Goal: Task Accomplishment & Management: Complete application form

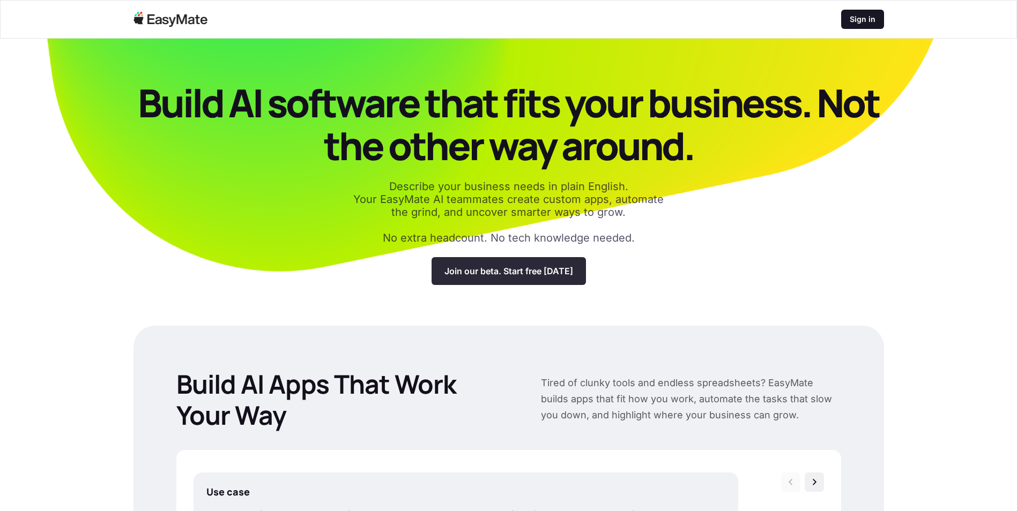
click at [487, 269] on p "Join our beta. Start free [DATE]" at bounding box center [508, 271] width 129 height 11
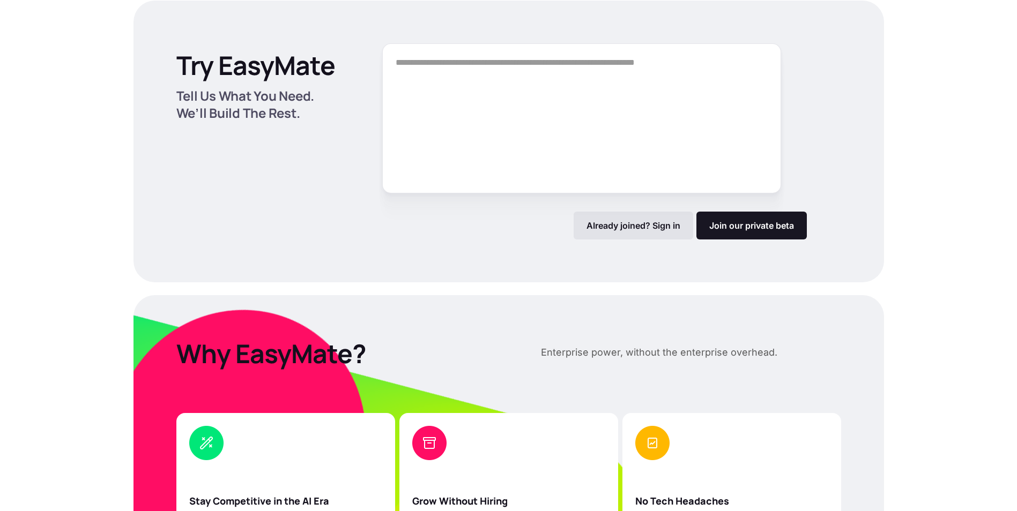
scroll to position [1446, 0]
click at [490, 72] on textarea "Form" at bounding box center [581, 118] width 399 height 150
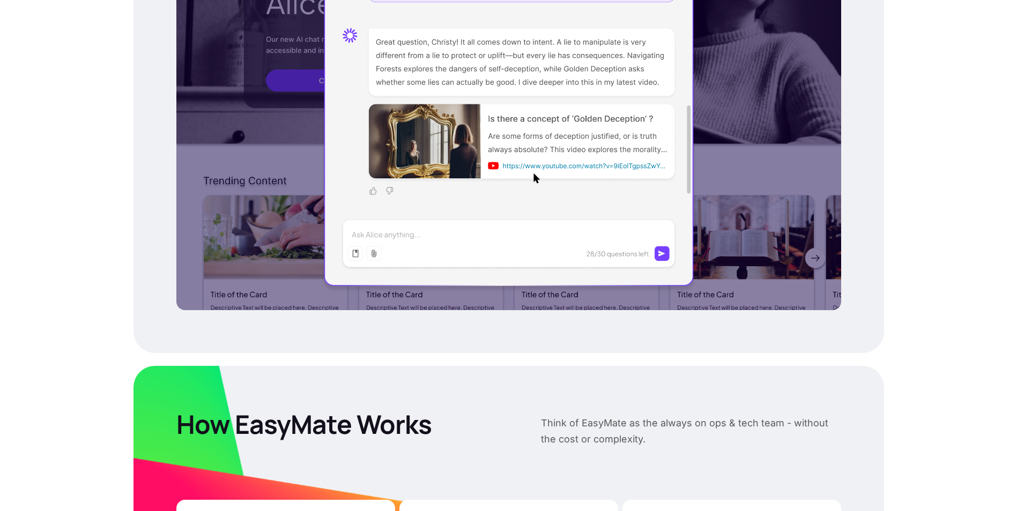
scroll to position [696, 0]
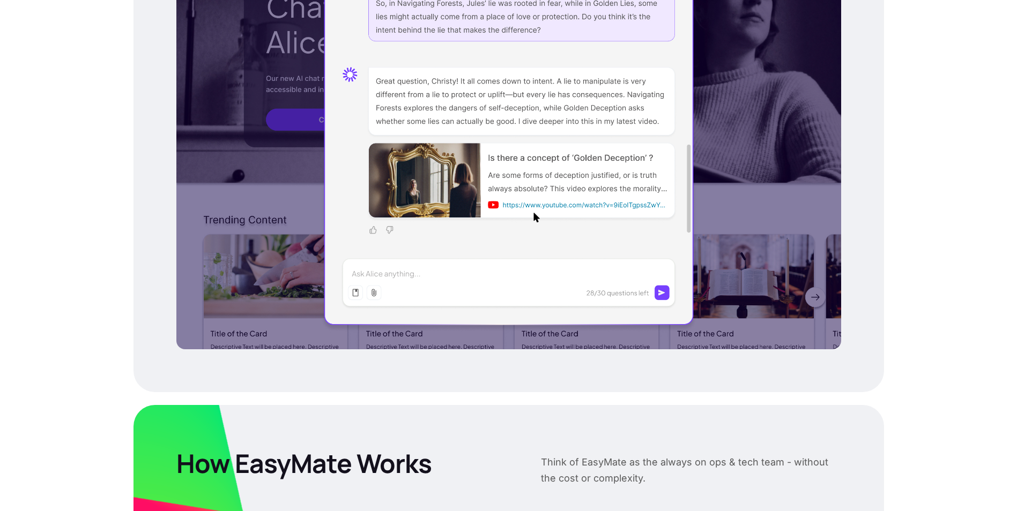
click at [409, 281] on div at bounding box center [508, 123] width 665 height 454
click at [378, 273] on div at bounding box center [508, 123] width 665 height 454
click at [353, 296] on div at bounding box center [508, 123] width 665 height 454
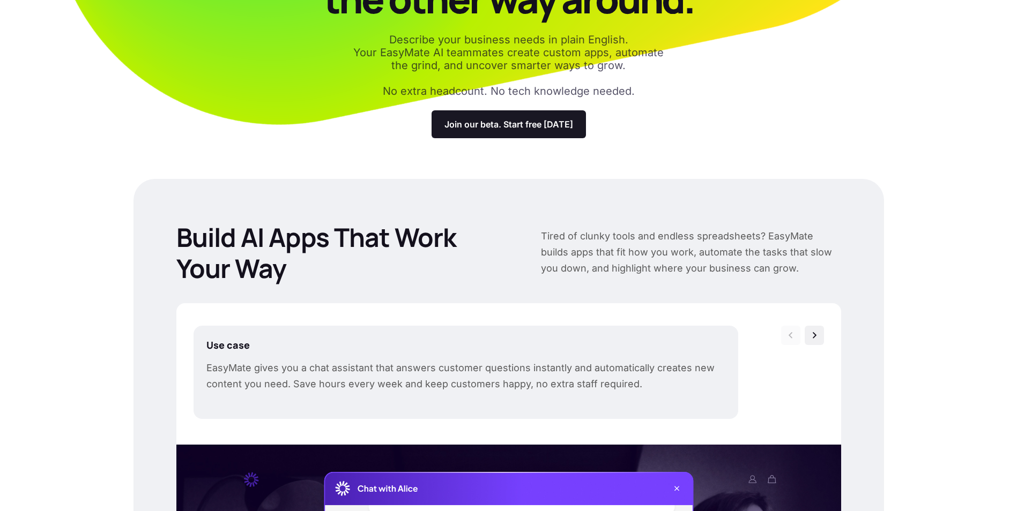
scroll to position [0, 0]
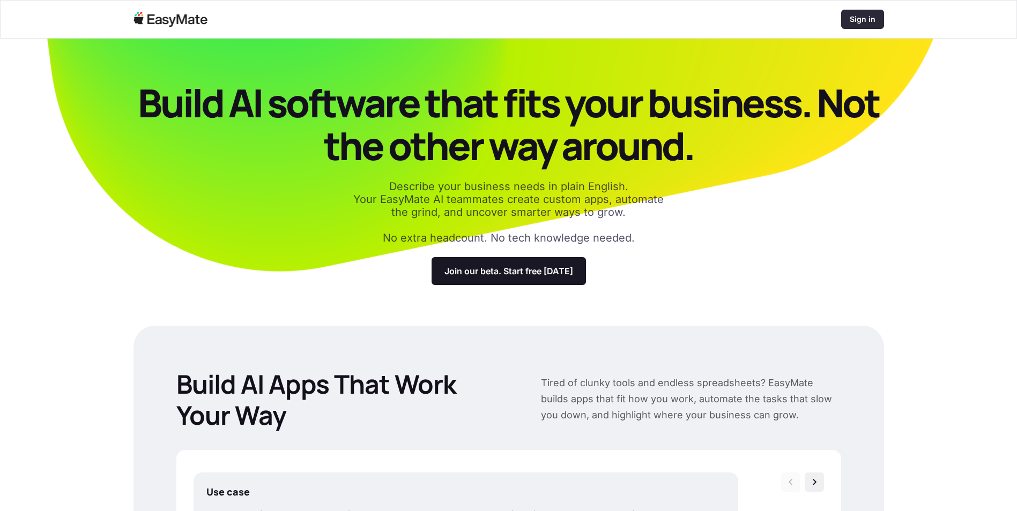
click at [863, 14] on p "Sign in" at bounding box center [862, 19] width 26 height 11
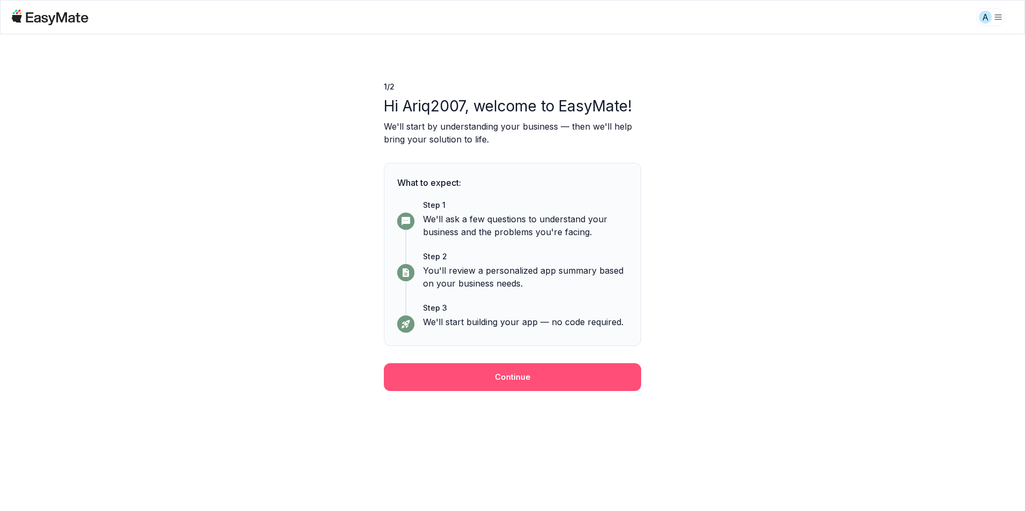
click at [553, 377] on button "Continue" at bounding box center [512, 377] width 257 height 28
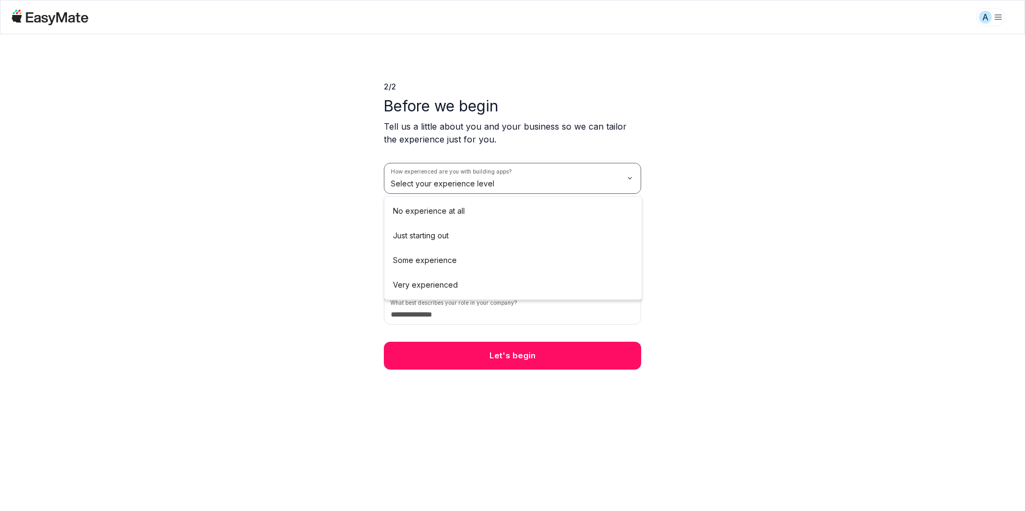
click at [484, 176] on html "A 2 / 2 Before we begin Tell us a little about you and your business so we can …" at bounding box center [512, 255] width 1025 height 511
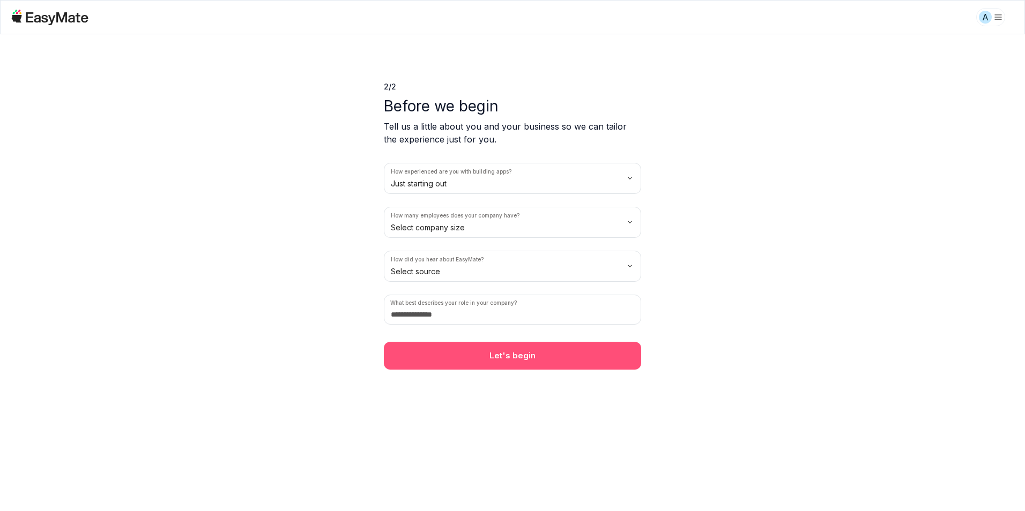
click at [482, 356] on button "Let's begin" at bounding box center [512, 356] width 257 height 28
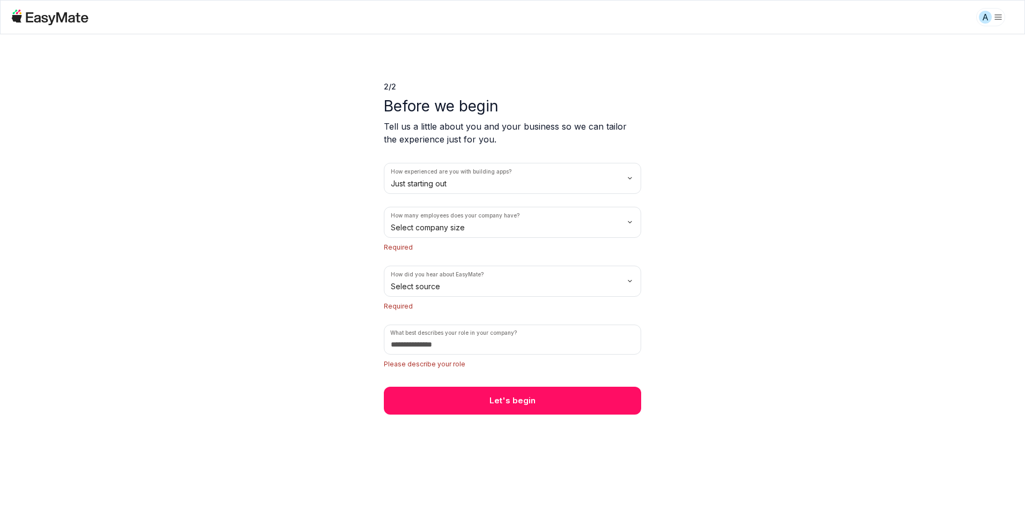
click at [423, 232] on html "A 2 / 2 Before we begin Tell us a little about you and your business so we can …" at bounding box center [512, 255] width 1025 height 511
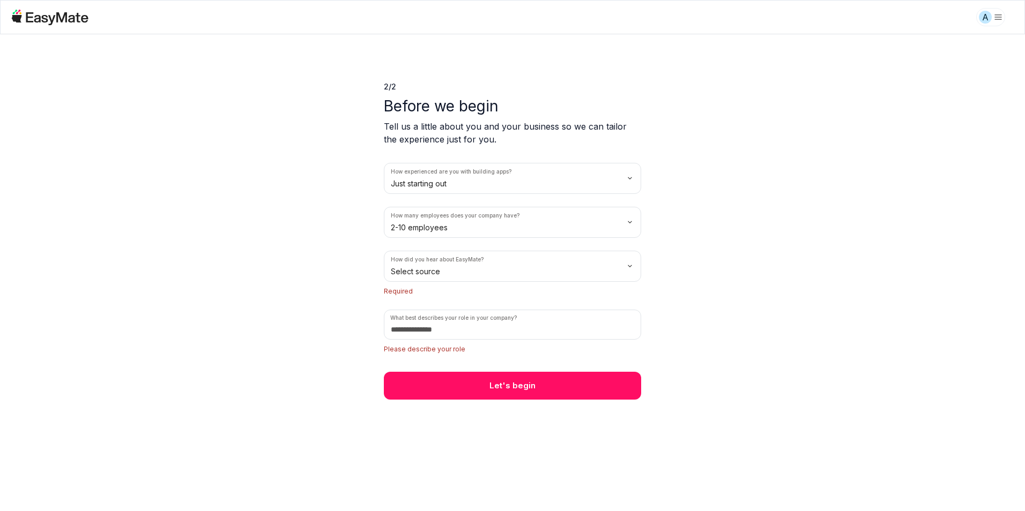
click at [431, 288] on p "Required" at bounding box center [512, 291] width 257 height 11
click at [436, 256] on html "A 2 / 2 Before we begin Tell us a little about you and your business so we can …" at bounding box center [512, 255] width 1025 height 511
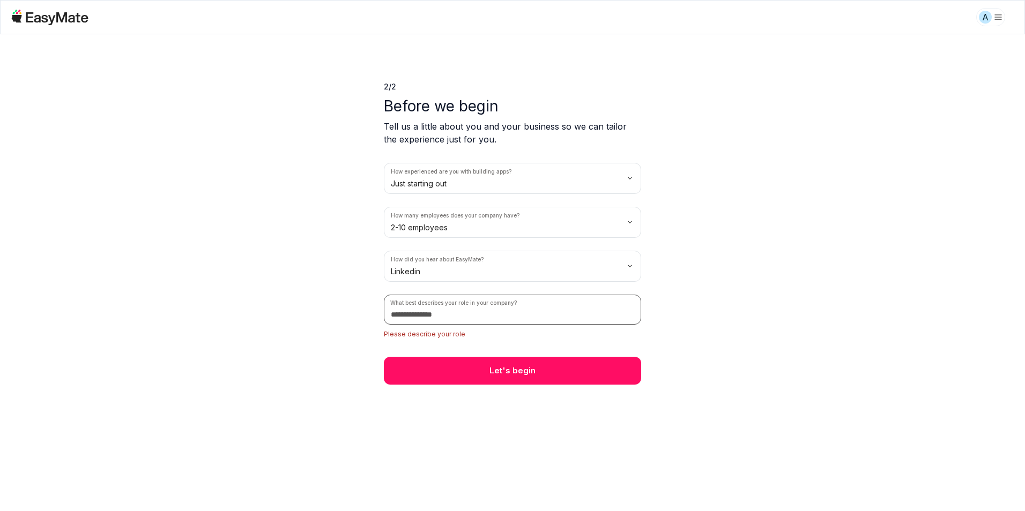
click at [432, 306] on input at bounding box center [512, 310] width 257 height 30
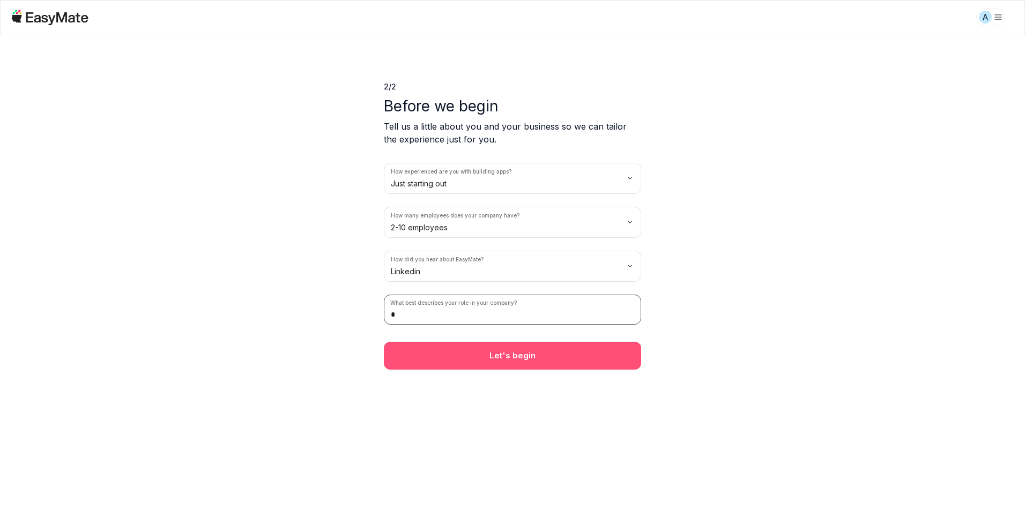
type input "*"
click at [446, 356] on button "Let's begin" at bounding box center [512, 356] width 257 height 28
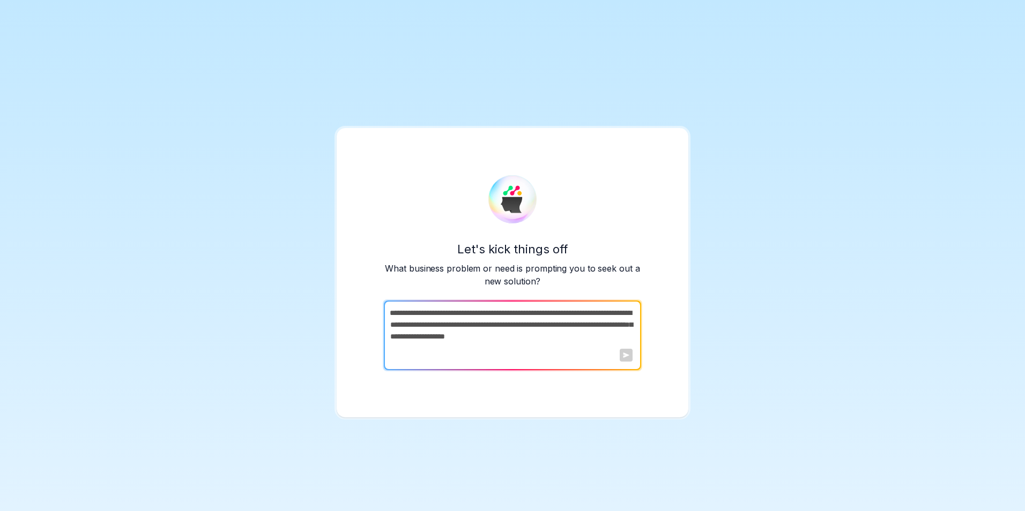
click at [530, 322] on textarea at bounding box center [511, 336] width 255 height 70
drag, startPoint x: 540, startPoint y: 346, endPoint x: 507, endPoint y: 340, distance: 33.2
click at [507, 341] on textarea at bounding box center [511, 336] width 255 height 70
click at [499, 337] on textarea at bounding box center [511, 336] width 255 height 70
drag, startPoint x: 551, startPoint y: 335, endPoint x: 431, endPoint y: 334, distance: 119.5
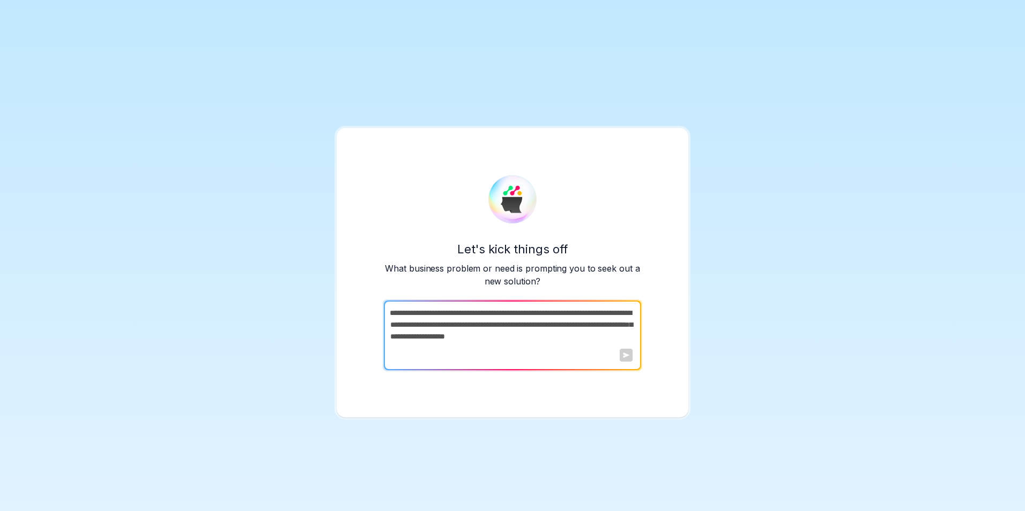
click at [431, 334] on textarea at bounding box center [511, 336] width 255 height 70
click at [441, 319] on textarea at bounding box center [511, 336] width 255 height 70
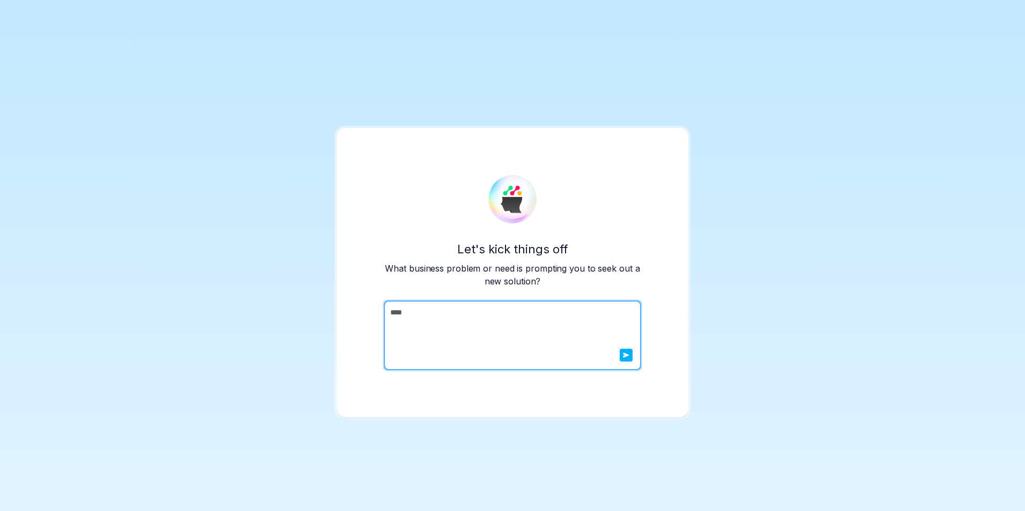
type textarea "****"
drag, startPoint x: 620, startPoint y: 360, endPoint x: 627, endPoint y: 354, distance: 8.8
click at [621, 360] on button "submit" at bounding box center [625, 355] width 13 height 13
drag, startPoint x: 627, startPoint y: 354, endPoint x: 625, endPoint y: 363, distance: 9.3
click at [625, 354] on div at bounding box center [625, 355] width 13 height 13
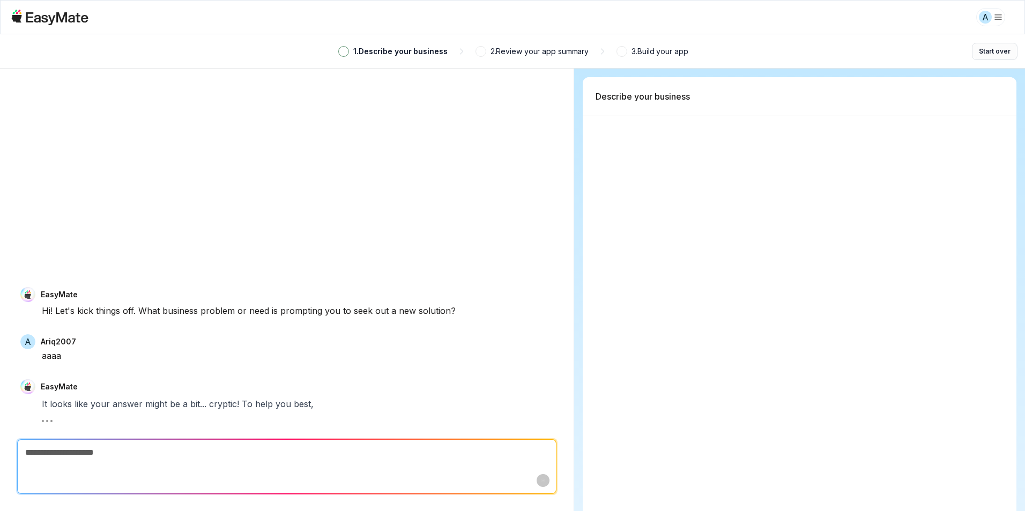
click at [982, 48] on button "Start over" at bounding box center [995, 51] width 46 height 17
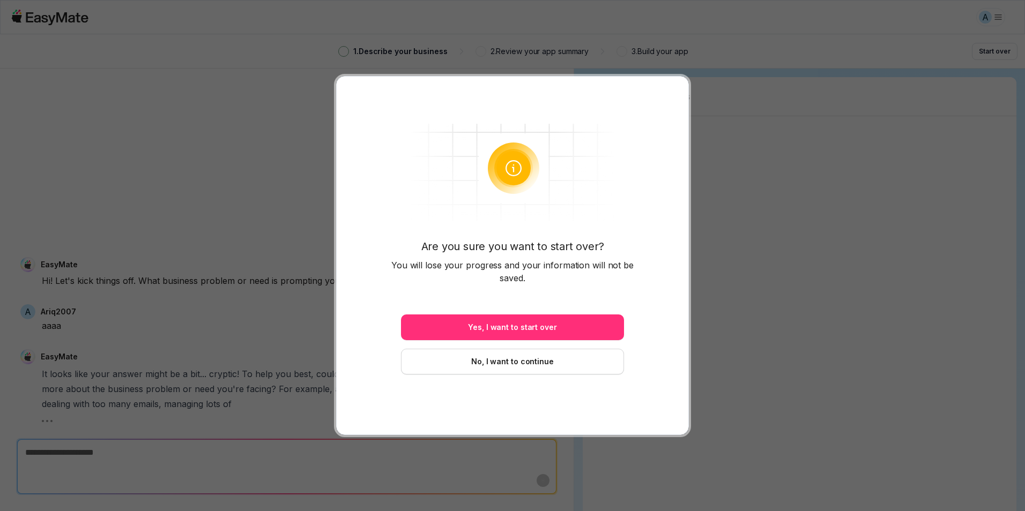
click at [550, 325] on button "Yes, I want to start over" at bounding box center [512, 328] width 223 height 26
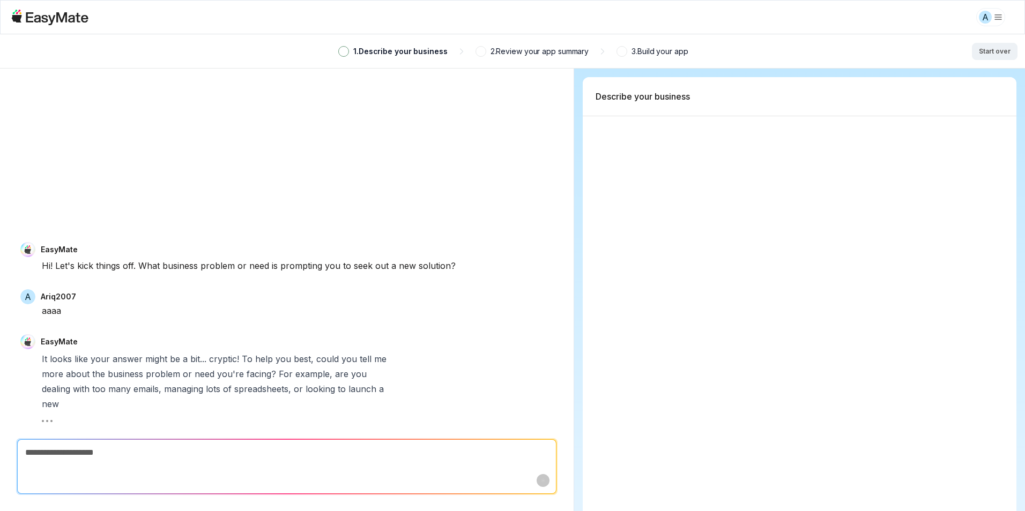
type textarea "*"
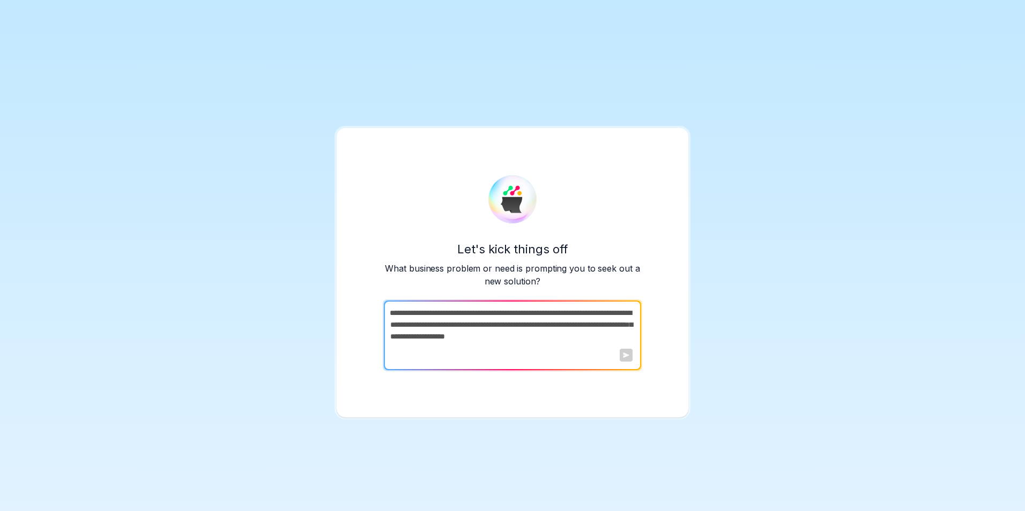
type textarea "*"
click at [558, 323] on textarea at bounding box center [511, 336] width 255 height 70
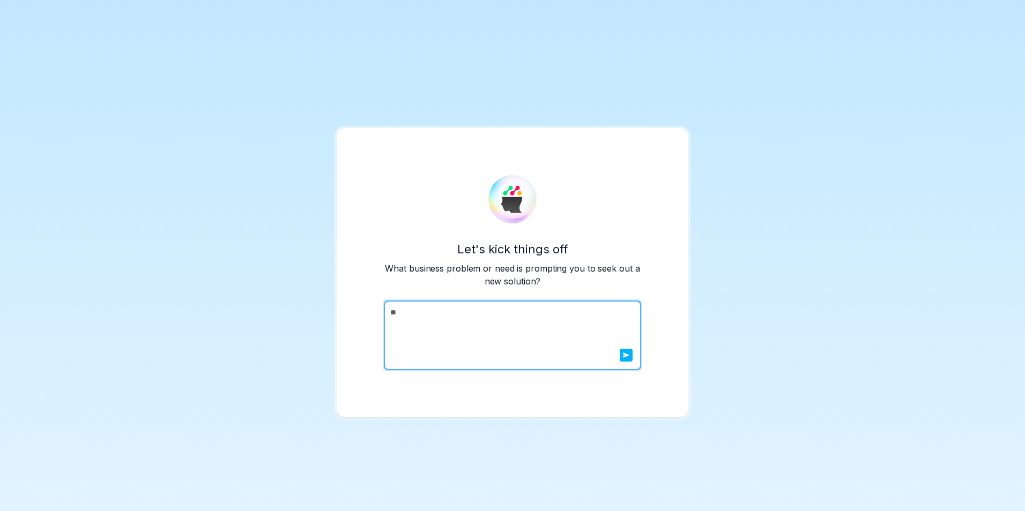
type textarea "**"
click at [623, 356] on icon "submit" at bounding box center [626, 355] width 6 height 5
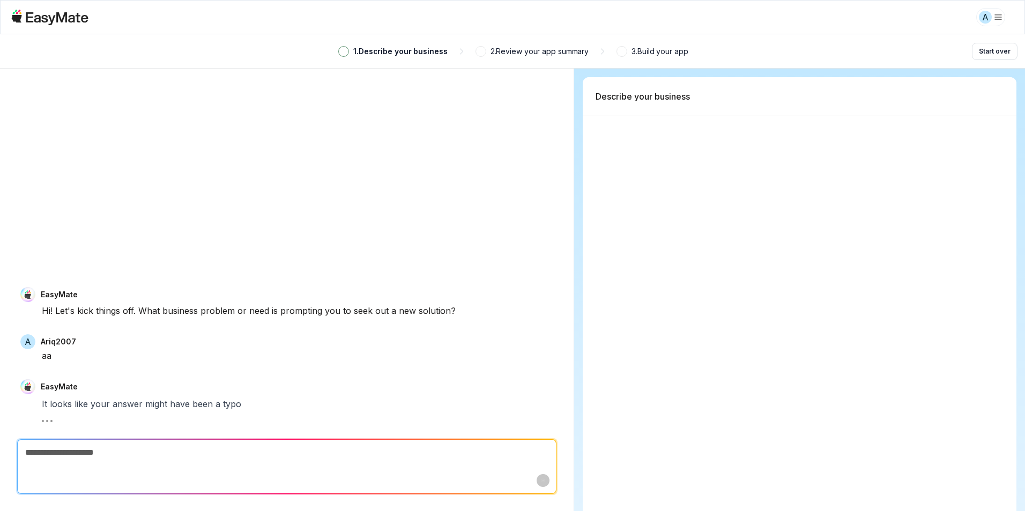
click at [979, 20] on html "A 1 . Describe your business 2 . Review your app summary 3 . Build your app Sta…" at bounding box center [512, 255] width 1025 height 511
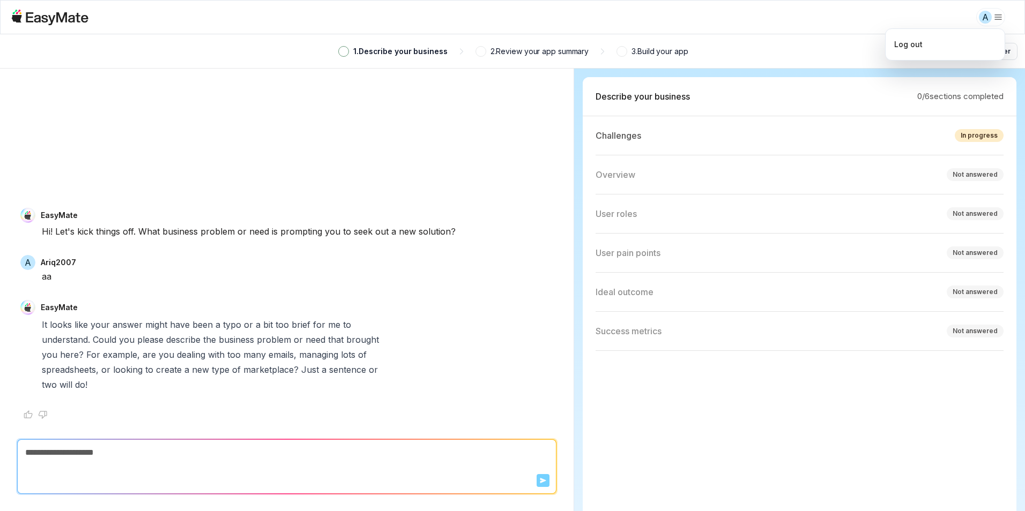
type textarea "*"
click at [85, 468] on html "A 1 . Describe your business 2 . Review your app summary 3 . Build your app Sta…" at bounding box center [512, 255] width 1025 height 511
